Goal: Find specific page/section: Find specific page/section

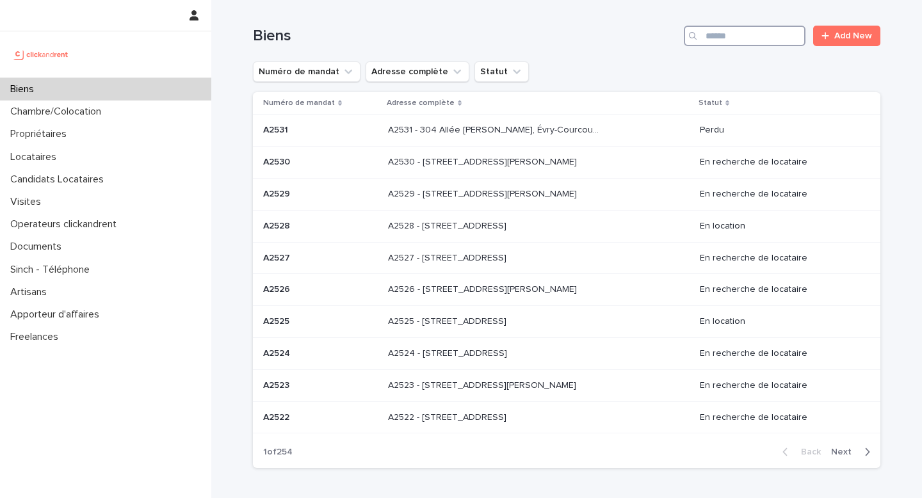
click at [748, 37] on input "Search" at bounding box center [745, 36] width 122 height 20
paste input "*****"
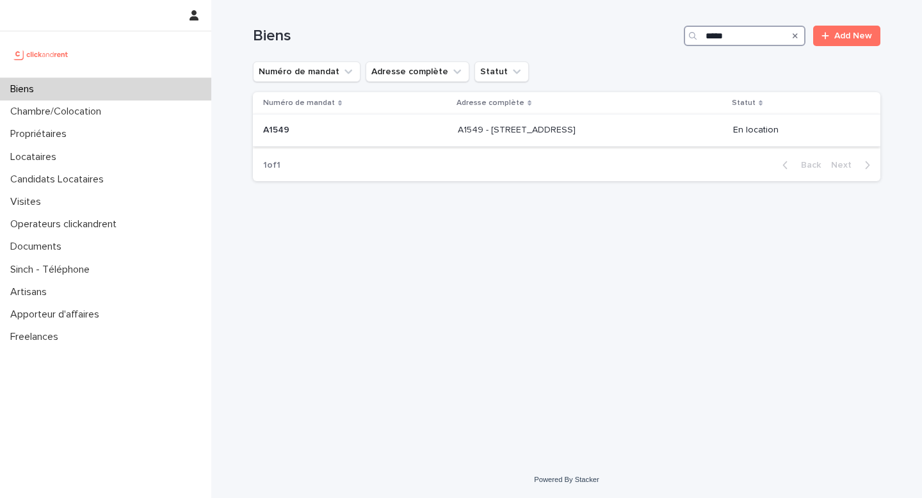
type input "*****"
click at [625, 135] on p at bounding box center [564, 130] width 213 height 11
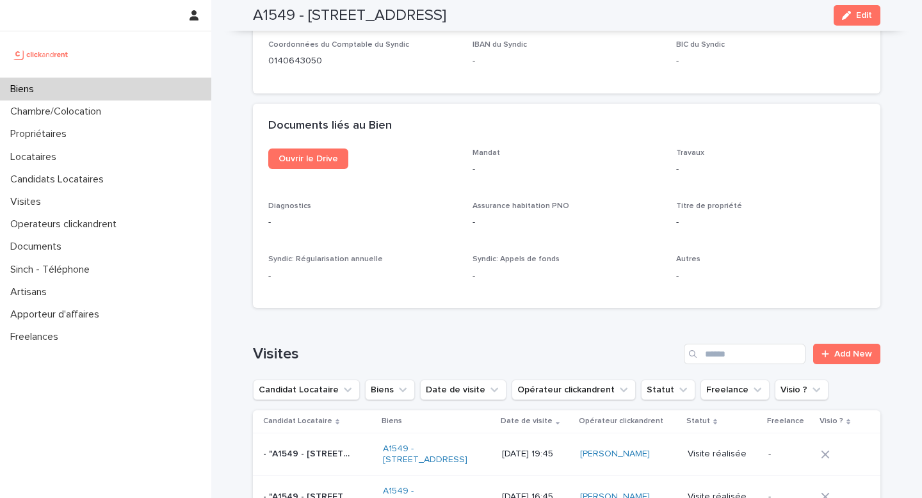
scroll to position [5183, 0]
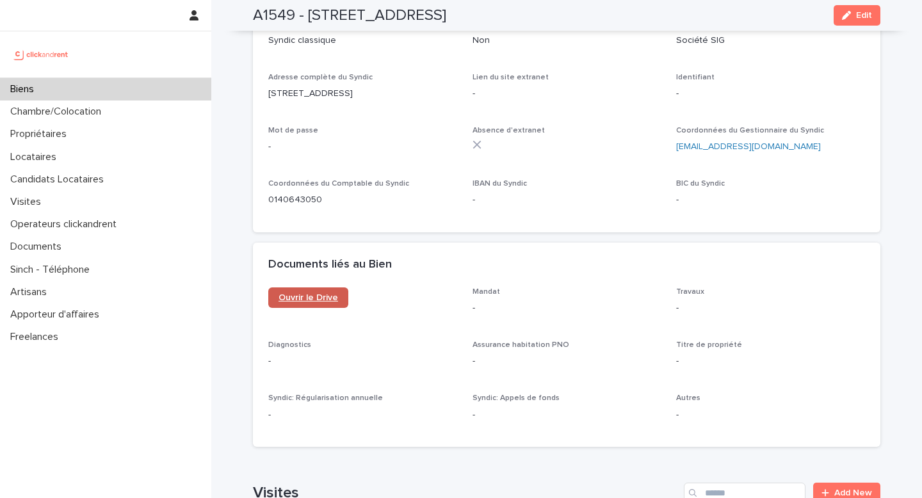
click at [315, 288] on link "Ouvrir le Drive" at bounding box center [308, 298] width 80 height 20
click at [290, 288] on link "Ouvrir le Drive" at bounding box center [308, 298] width 80 height 20
click at [318, 288] on link "Ouvrir le Drive" at bounding box center [308, 298] width 80 height 20
click at [49, 97] on div "Biens" at bounding box center [105, 89] width 211 height 22
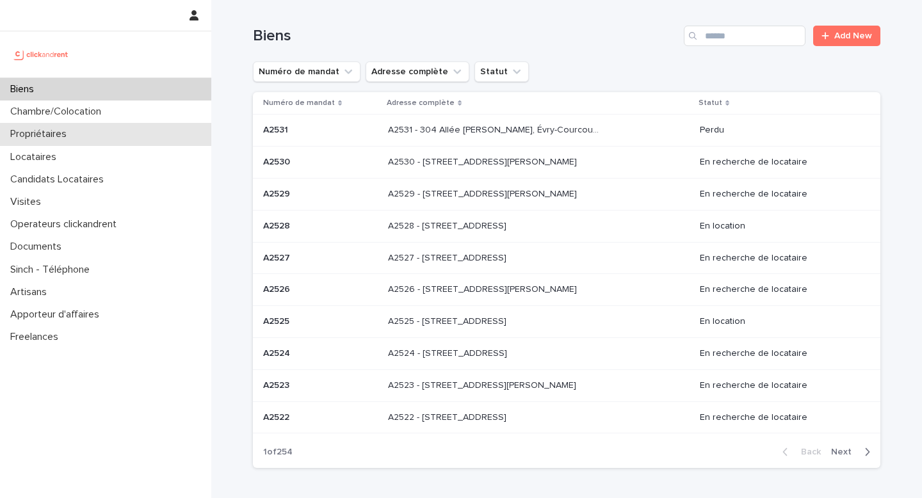
click at [59, 135] on p "Propriétaires" at bounding box center [41, 134] width 72 height 12
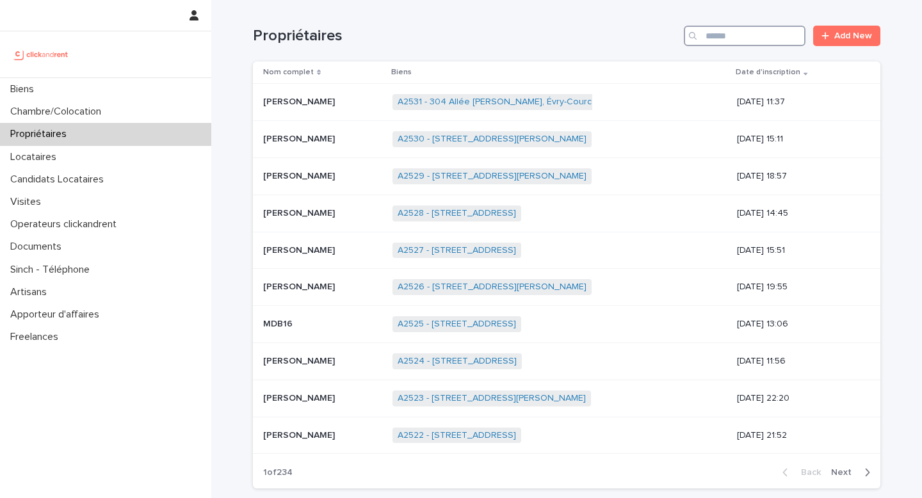
click at [753, 44] on input "Search" at bounding box center [745, 36] width 122 height 20
paste input "******"
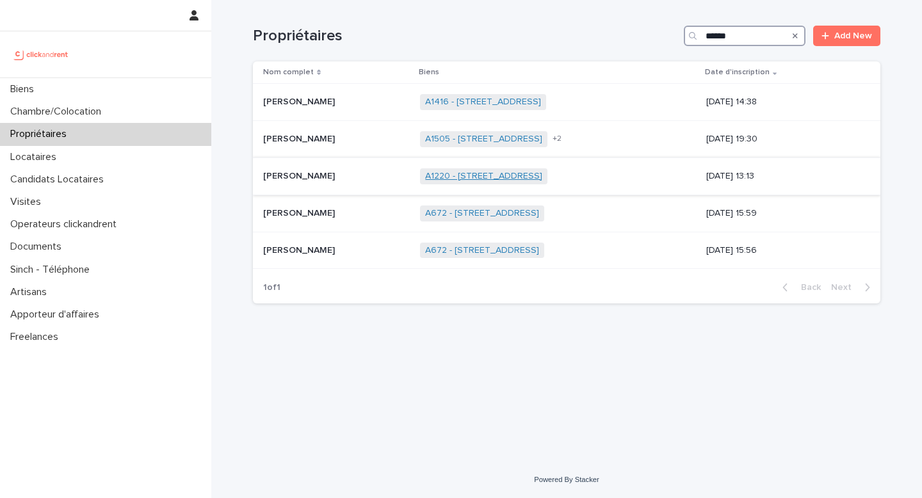
type input "******"
click at [492, 176] on link "A1220 - [STREET_ADDRESS]" at bounding box center [483, 176] width 117 height 11
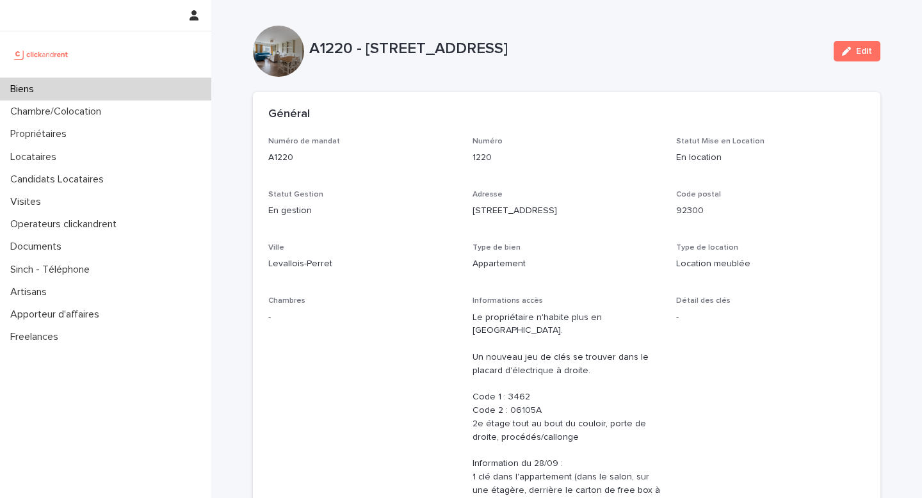
click at [338, 49] on p "A1220 - [STREET_ADDRESS]" at bounding box center [566, 49] width 514 height 19
copy p "A1220"
click at [696, 259] on p "Location meublée" at bounding box center [770, 264] width 189 height 13
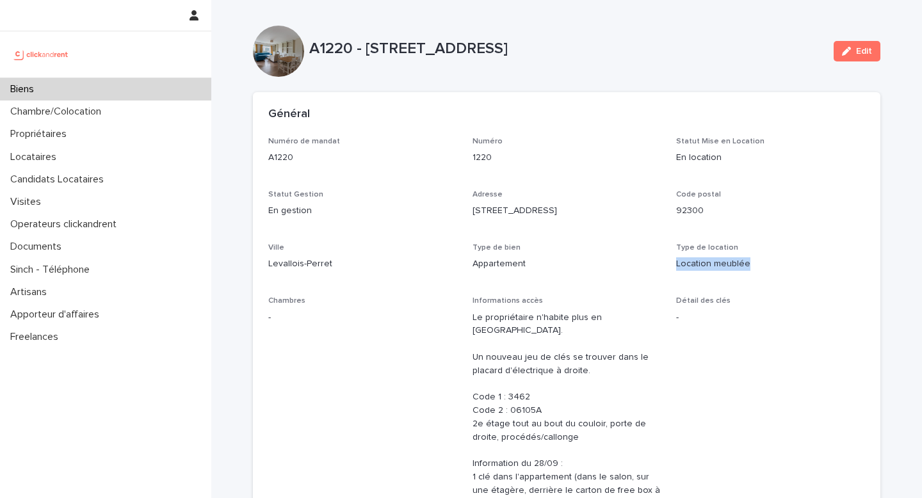
click at [696, 259] on p "Location meublée" at bounding box center [770, 264] width 189 height 13
copy p "Location meublée"
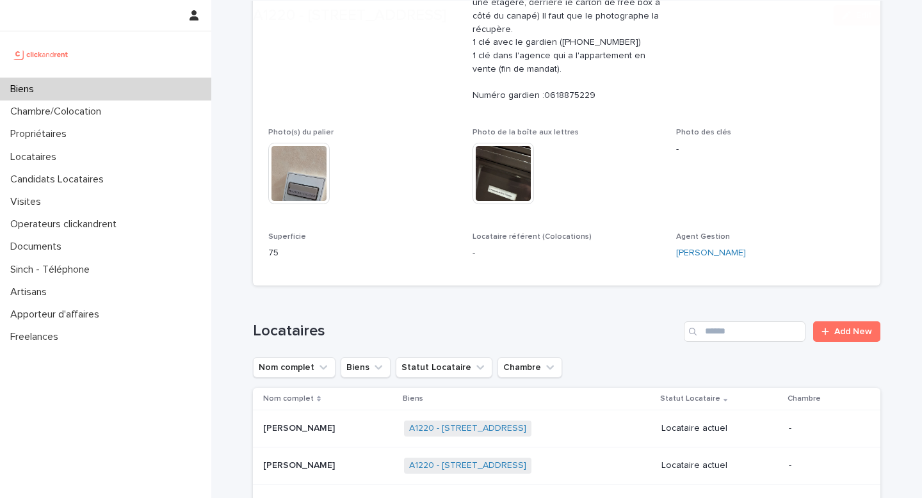
scroll to position [586, 0]
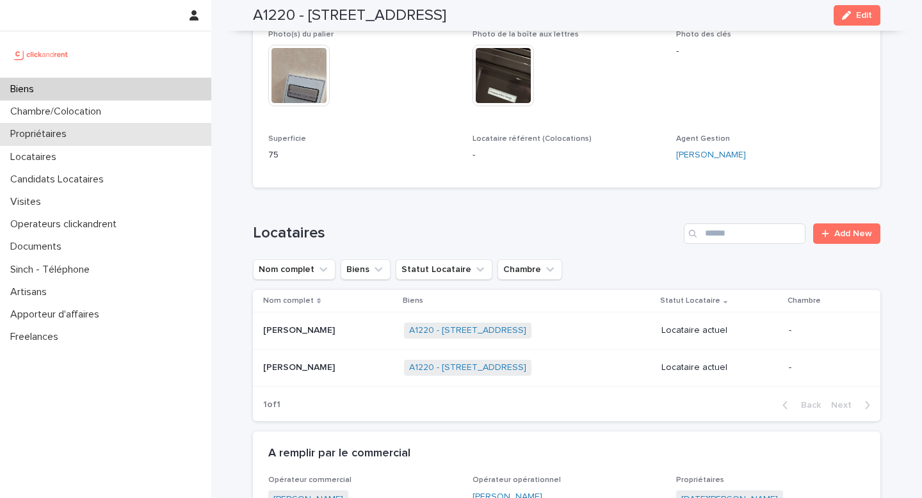
click at [137, 128] on div "Propriétaires" at bounding box center [105, 134] width 211 height 22
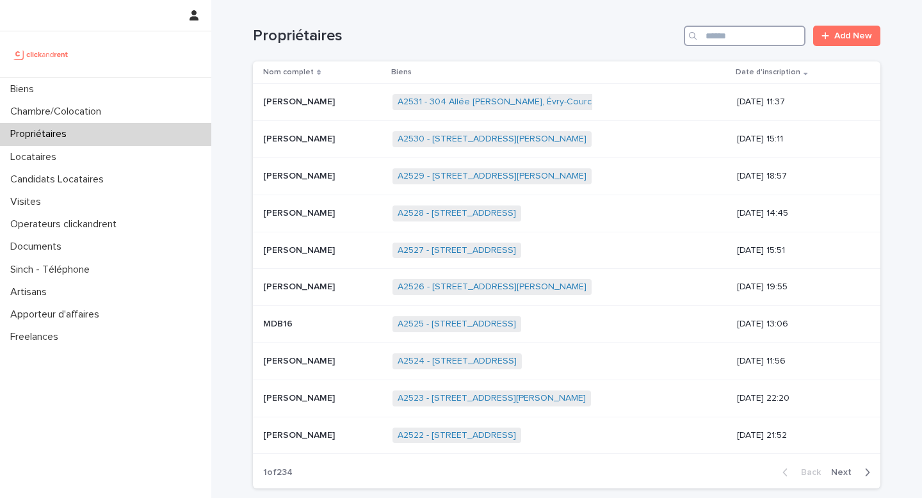
click at [732, 38] on input "Search" at bounding box center [745, 36] width 122 height 20
paste input "**********"
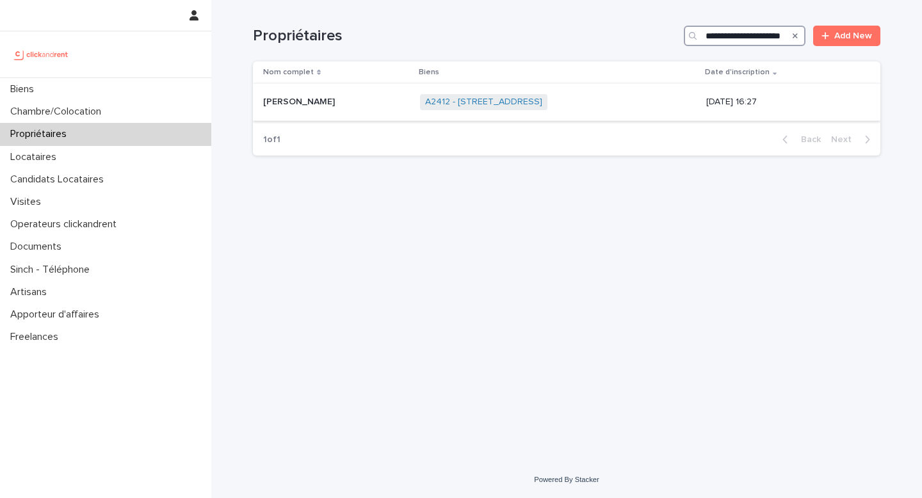
type input "**********"
click at [548, 96] on span "A2412 - [STREET_ADDRESS]" at bounding box center [483, 102] width 127 height 16
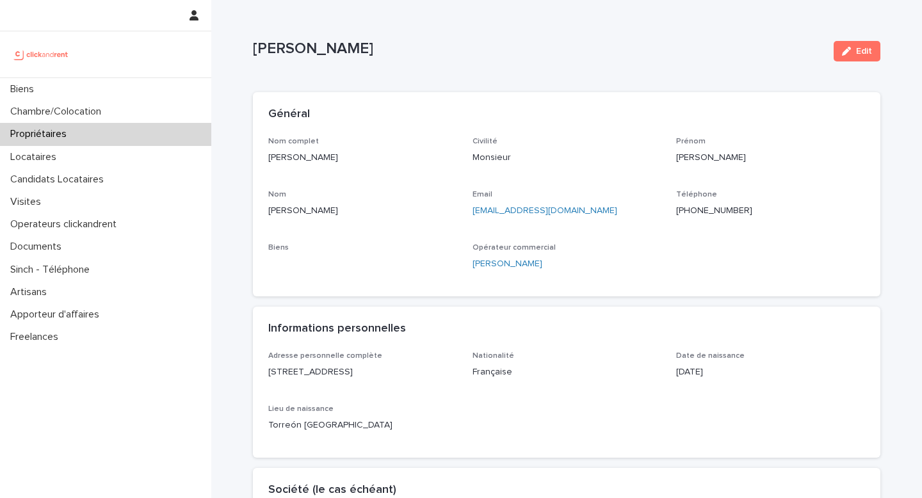
click at [358, 156] on p "[PERSON_NAME]" at bounding box center [362, 157] width 189 height 13
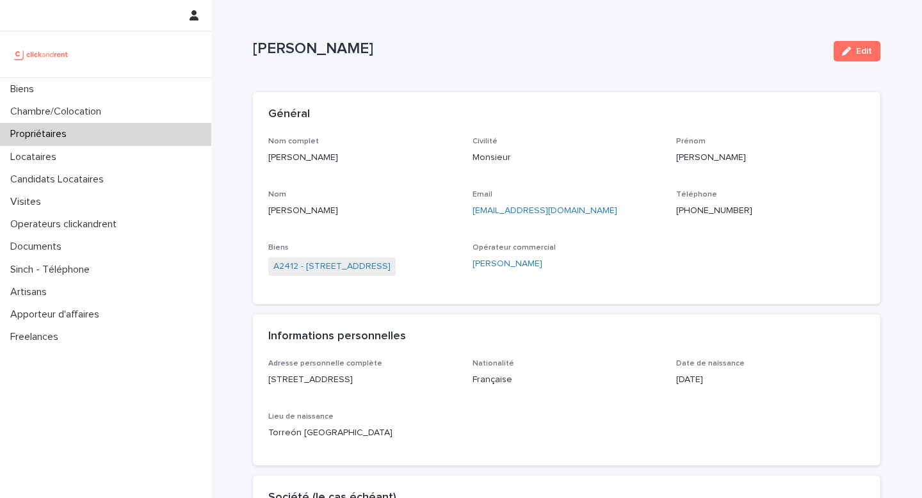
click at [358, 156] on p "[PERSON_NAME]" at bounding box center [362, 157] width 189 height 13
copy p "[PERSON_NAME]"
click at [405, 281] on div "Biens A2412 - [STREET_ADDRESS]" at bounding box center [362, 265] width 189 height 45
click at [391, 260] on link "A2412 - [STREET_ADDRESS]" at bounding box center [332, 266] width 117 height 13
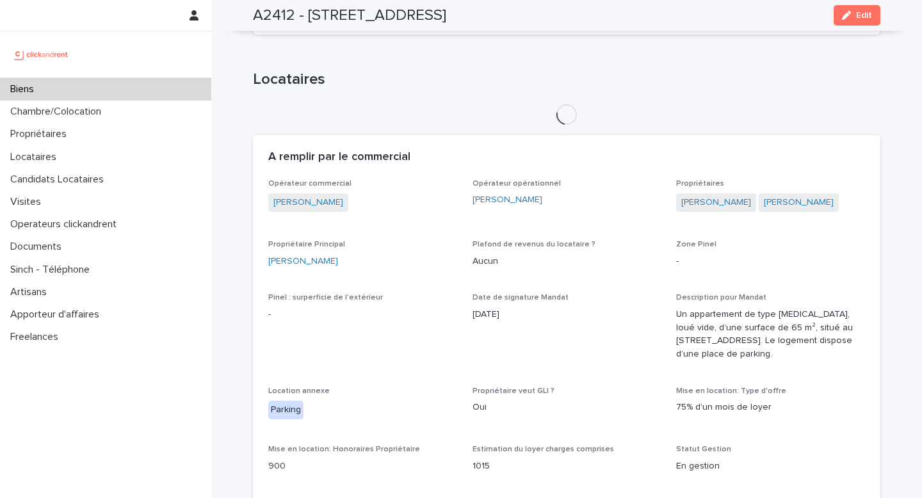
scroll to position [554, 0]
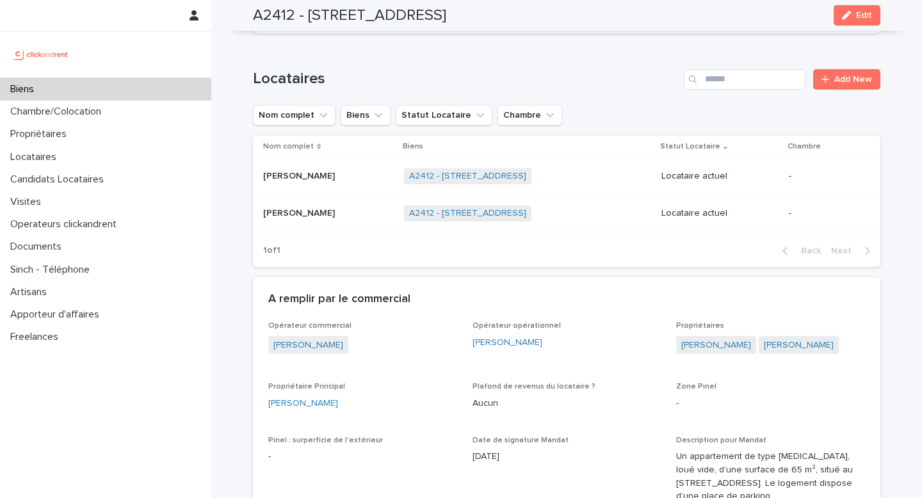
click at [347, 186] on div "[PERSON_NAME] [PERSON_NAME]" at bounding box center [328, 176] width 131 height 21
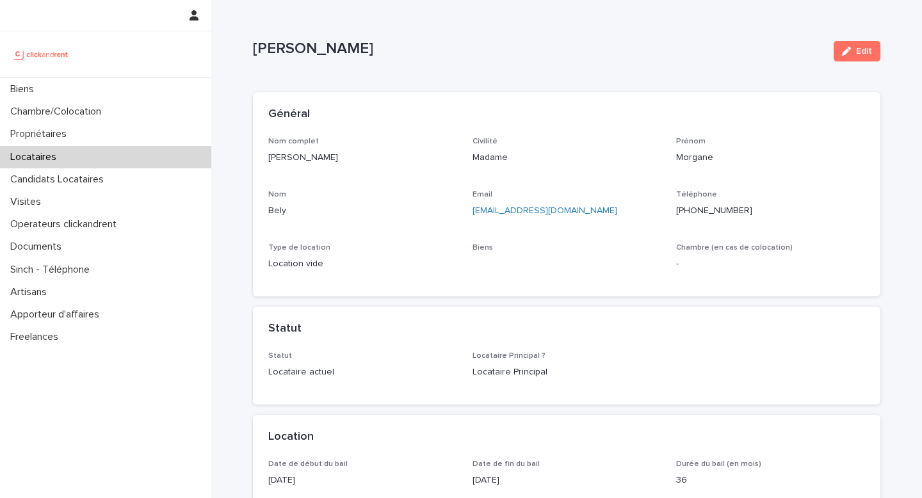
click at [323, 151] on p "[PERSON_NAME]" at bounding box center [362, 157] width 189 height 13
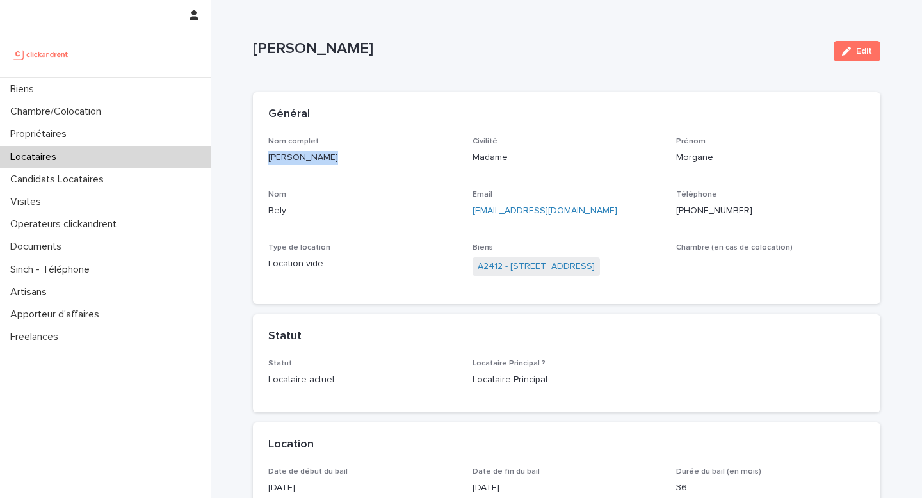
copy p "[PERSON_NAME]"
click at [110, 163] on div "Locataires" at bounding box center [105, 157] width 211 height 22
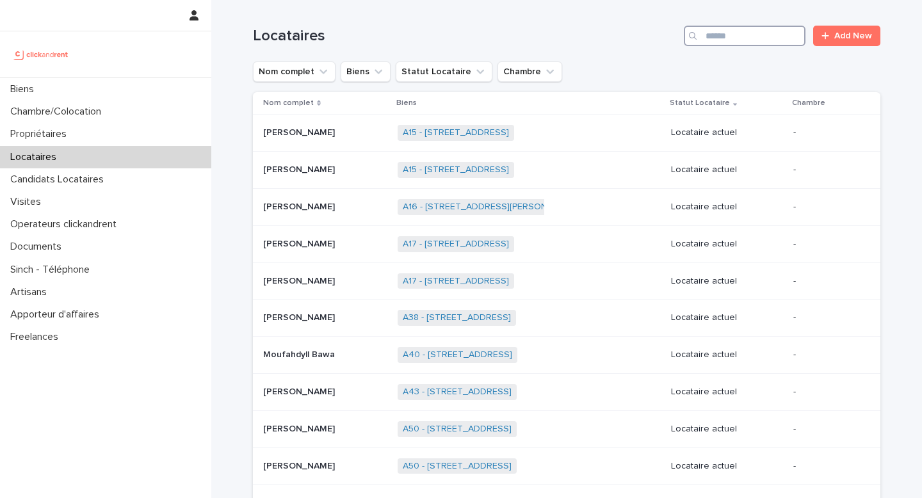
click at [708, 35] on input "Search" at bounding box center [745, 36] width 122 height 20
paste input "**********"
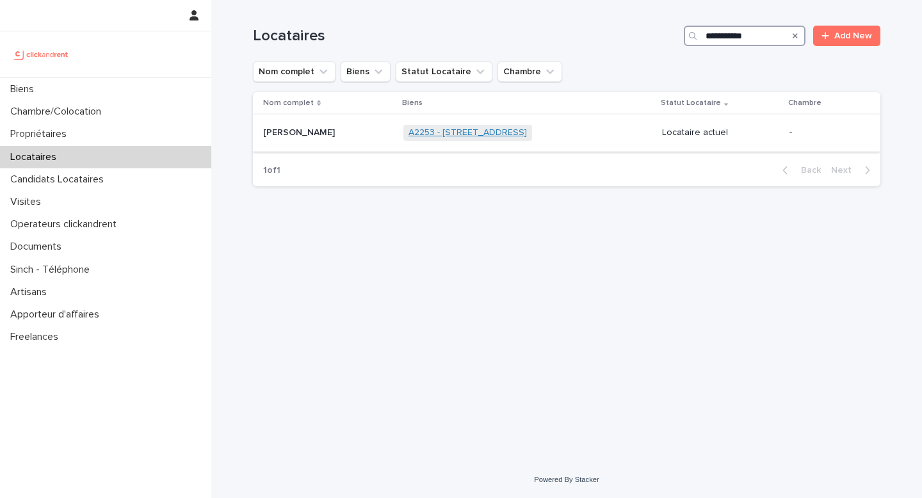
type input "**********"
click at [495, 131] on link "A2253 - [STREET_ADDRESS]" at bounding box center [468, 132] width 119 height 11
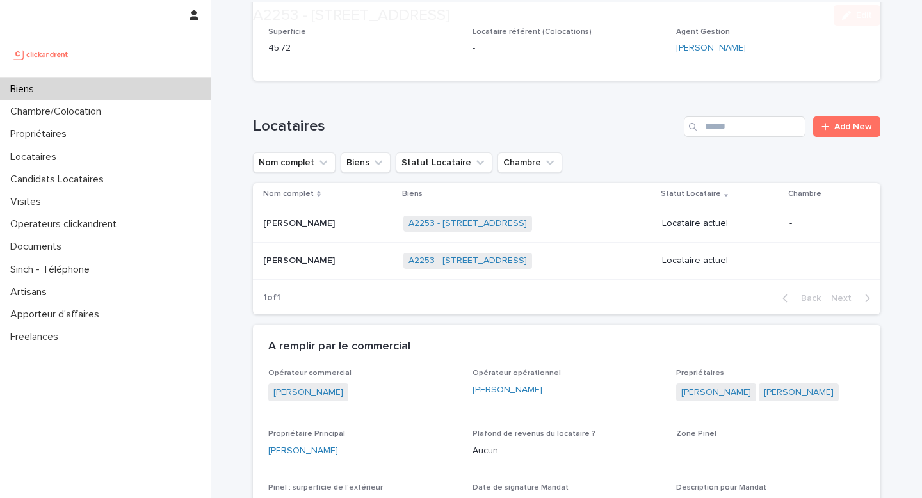
scroll to position [417, 0]
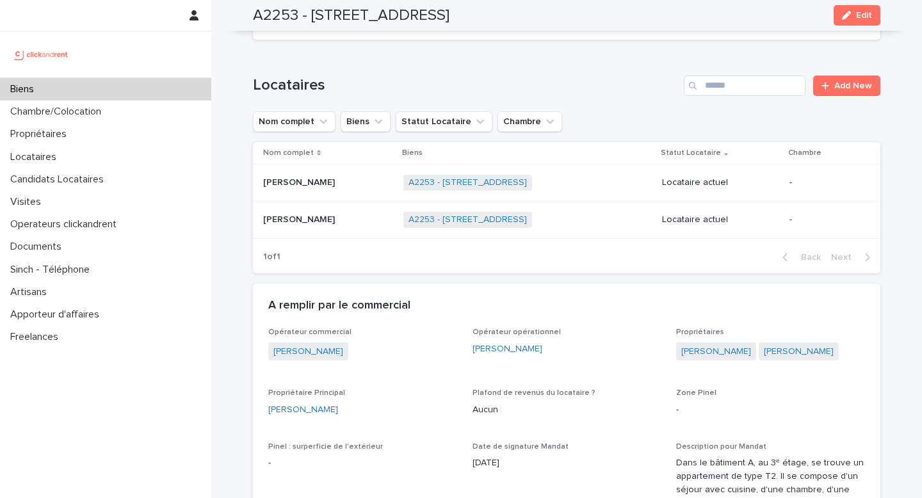
click at [277, 25] on div "A2253 - [STREET_ADDRESS] Edit" at bounding box center [567, 15] width 628 height 31
click at [275, 20] on h2 "A2253 - [STREET_ADDRESS]" at bounding box center [351, 15] width 197 height 19
copy h2 "A2253"
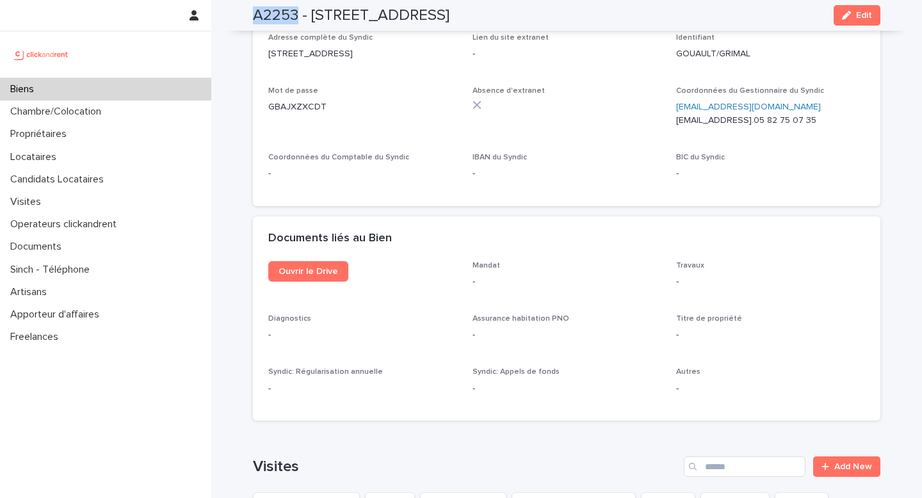
scroll to position [4259, 0]
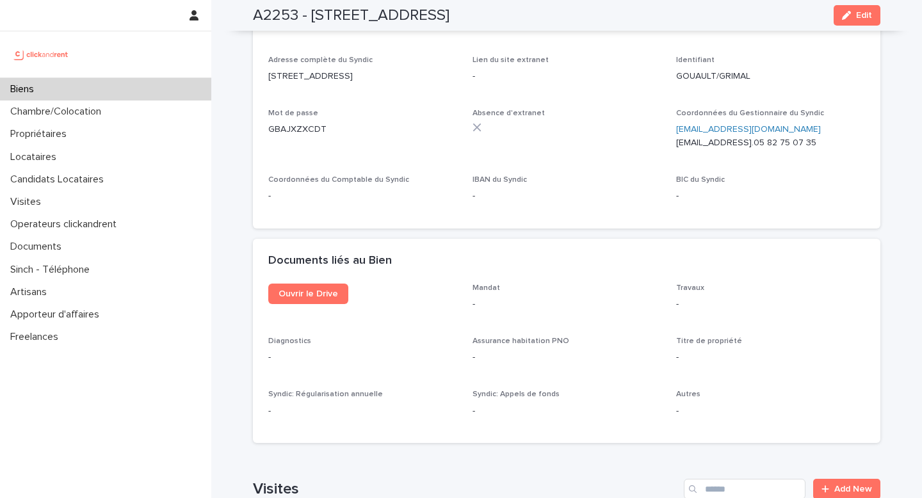
click at [786, 138] on ringoverc2c-number-84e06f14122c "05 82 75 07 35" at bounding box center [785, 142] width 63 height 9
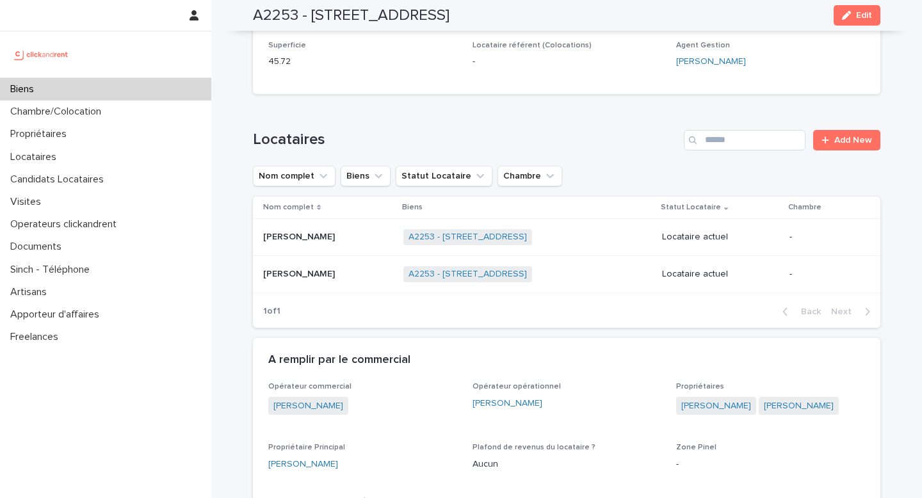
scroll to position [372, 0]
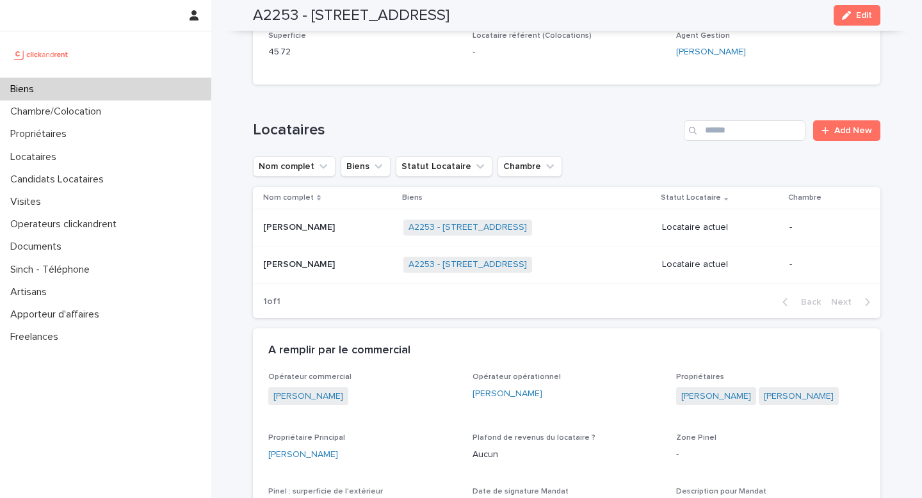
click at [348, 266] on p at bounding box center [328, 264] width 130 height 11
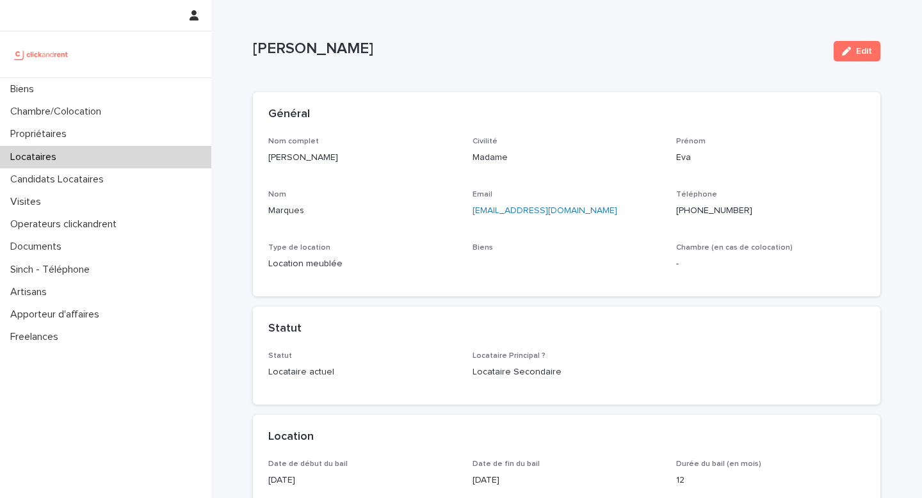
click at [307, 154] on p "[PERSON_NAME]" at bounding box center [362, 157] width 189 height 13
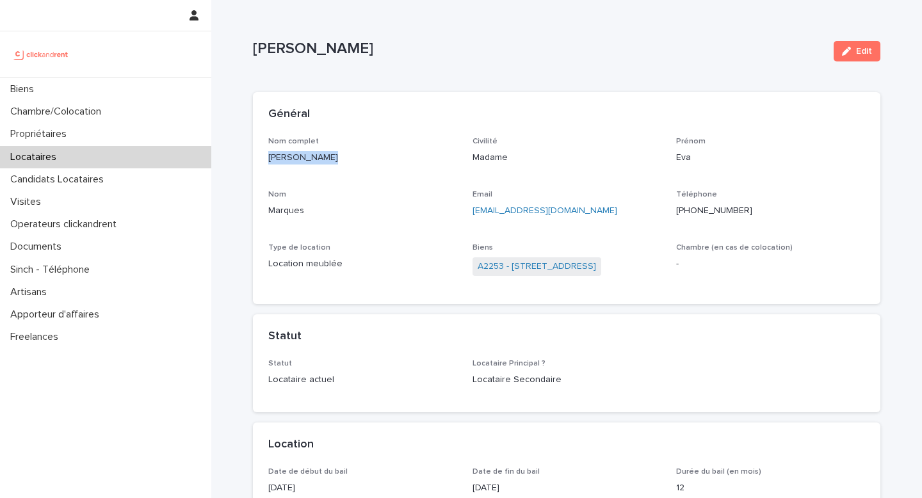
copy p "[PERSON_NAME]"
drag, startPoint x: 471, startPoint y: 266, endPoint x: 505, endPoint y: 267, distance: 34.0
click at [505, 268] on div "Nom complet [PERSON_NAME] Civilité Madame Prénom [PERSON_NAME] Email [EMAIL_ADD…" at bounding box center [566, 213] width 597 height 152
copy link "A2253"
click at [102, 166] on div "Locataires" at bounding box center [105, 157] width 211 height 22
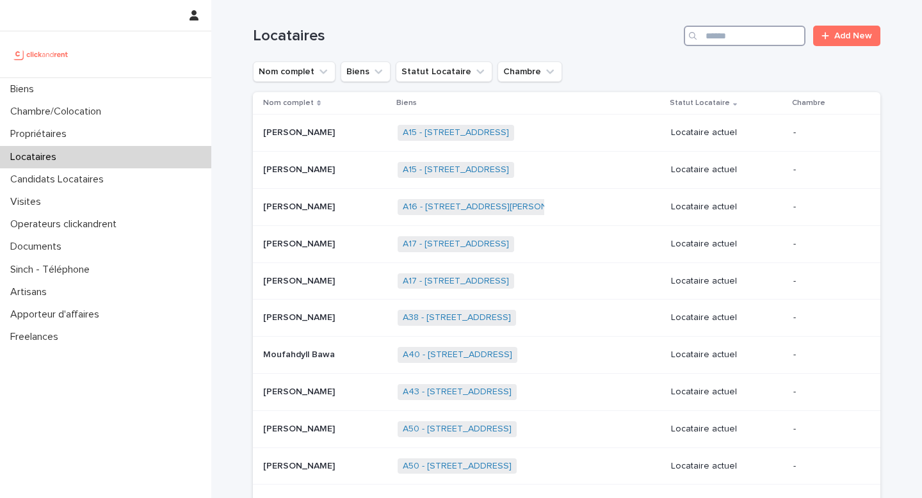
click at [749, 44] on input "Search" at bounding box center [745, 36] width 122 height 20
paste input "*******"
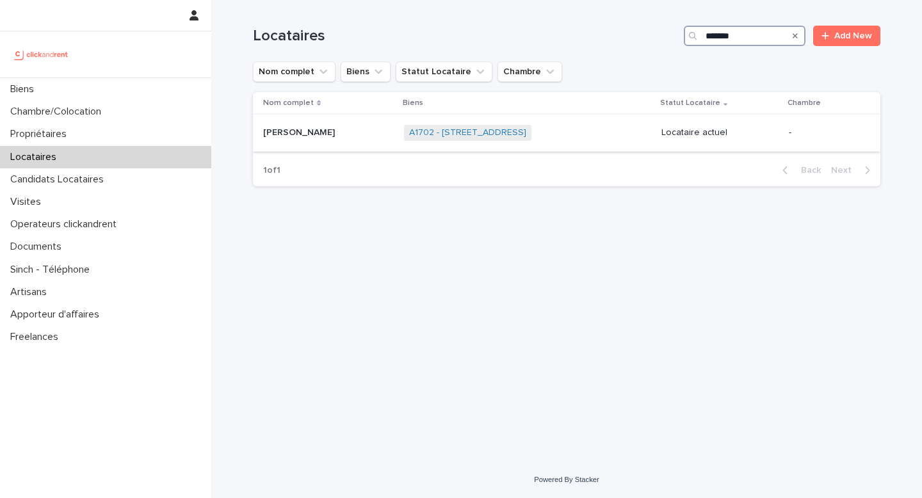
type input "*******"
click at [529, 127] on span "A1702 - [STREET_ADDRESS]" at bounding box center [467, 133] width 127 height 16
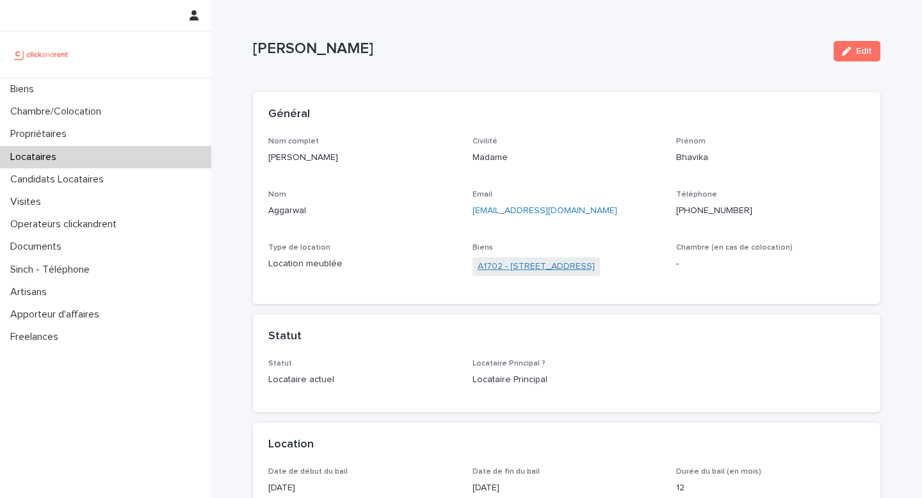
click at [517, 270] on link "A1702 - [STREET_ADDRESS]" at bounding box center [536, 266] width 117 height 13
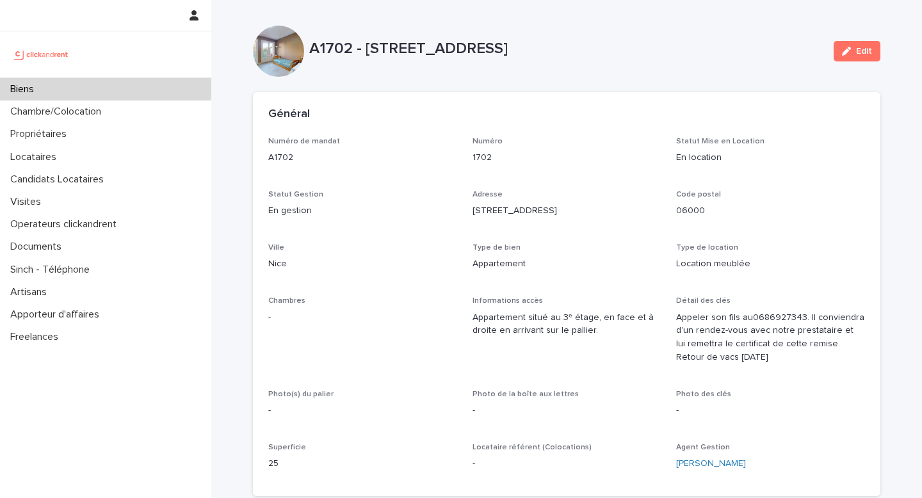
click at [315, 54] on p "A1702 - [STREET_ADDRESS]" at bounding box center [566, 49] width 514 height 19
copy p "A1702"
